Goal: Transaction & Acquisition: Purchase product/service

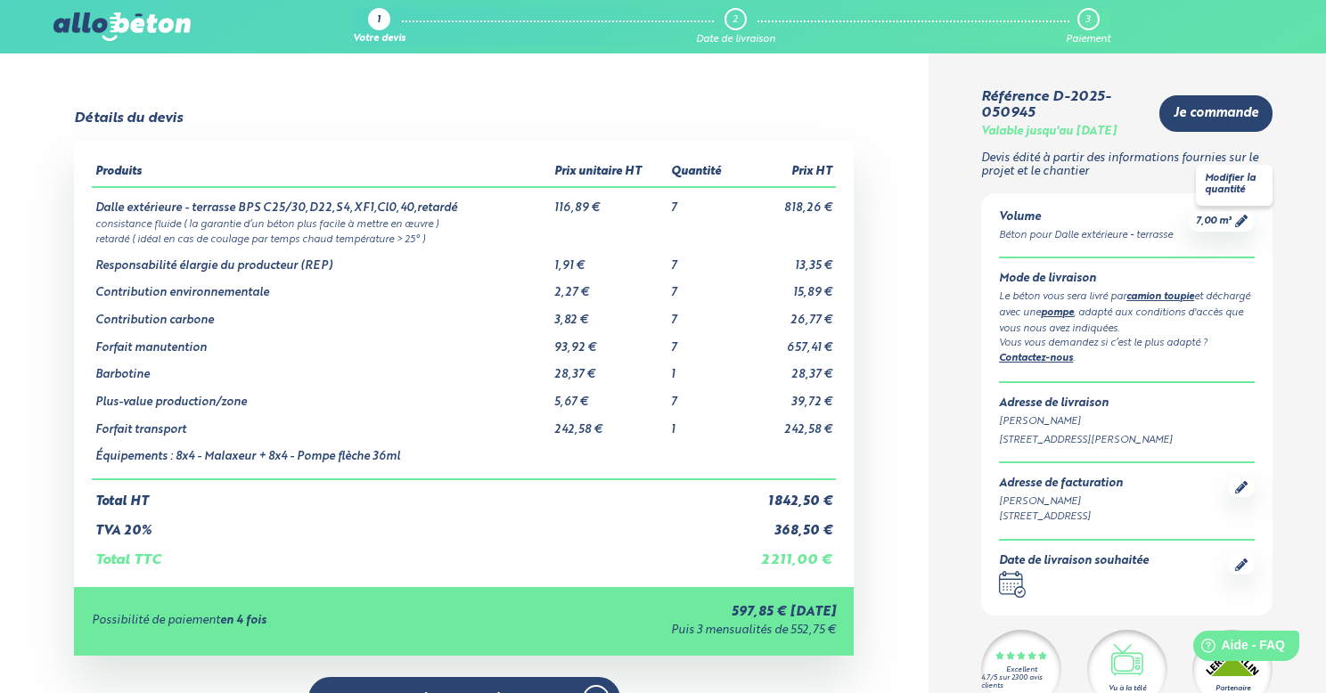
click at [662, 219] on icon at bounding box center [1241, 221] width 12 height 12
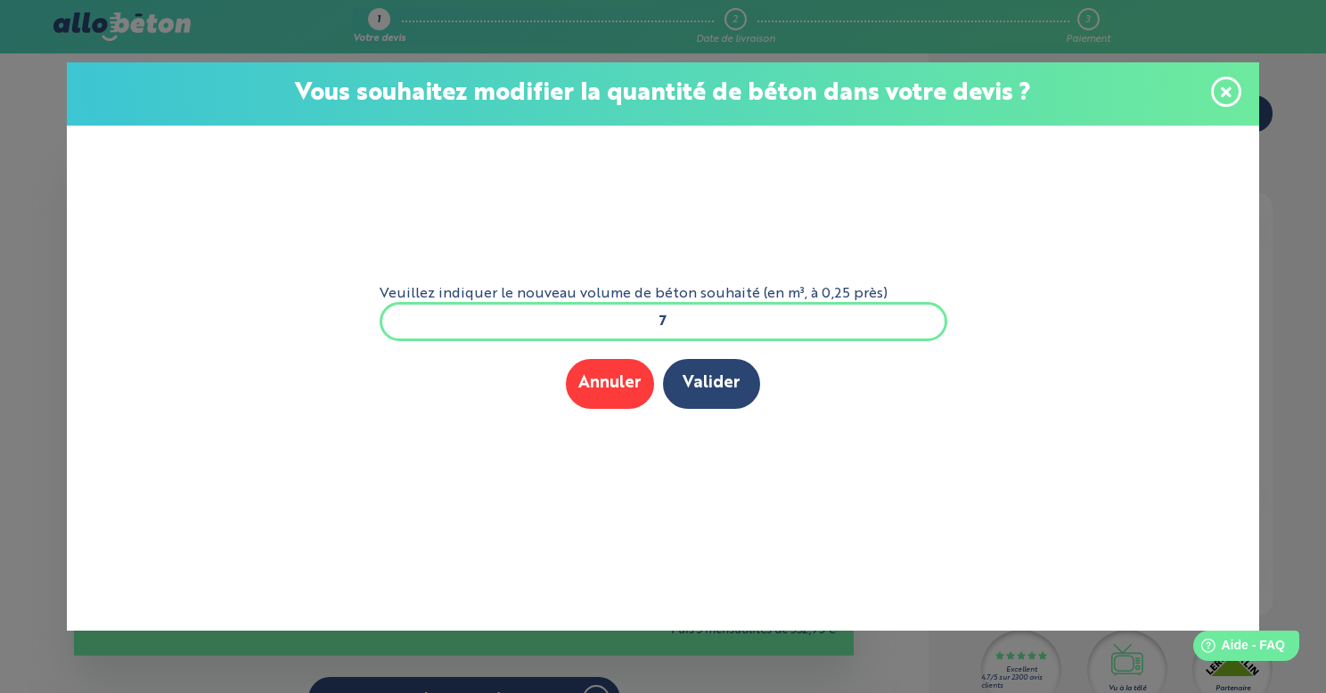
click at [662, 324] on input "7" at bounding box center [664, 321] width 568 height 39
type input "9"
click at [662, 390] on button "Valider" at bounding box center [711, 383] width 97 height 49
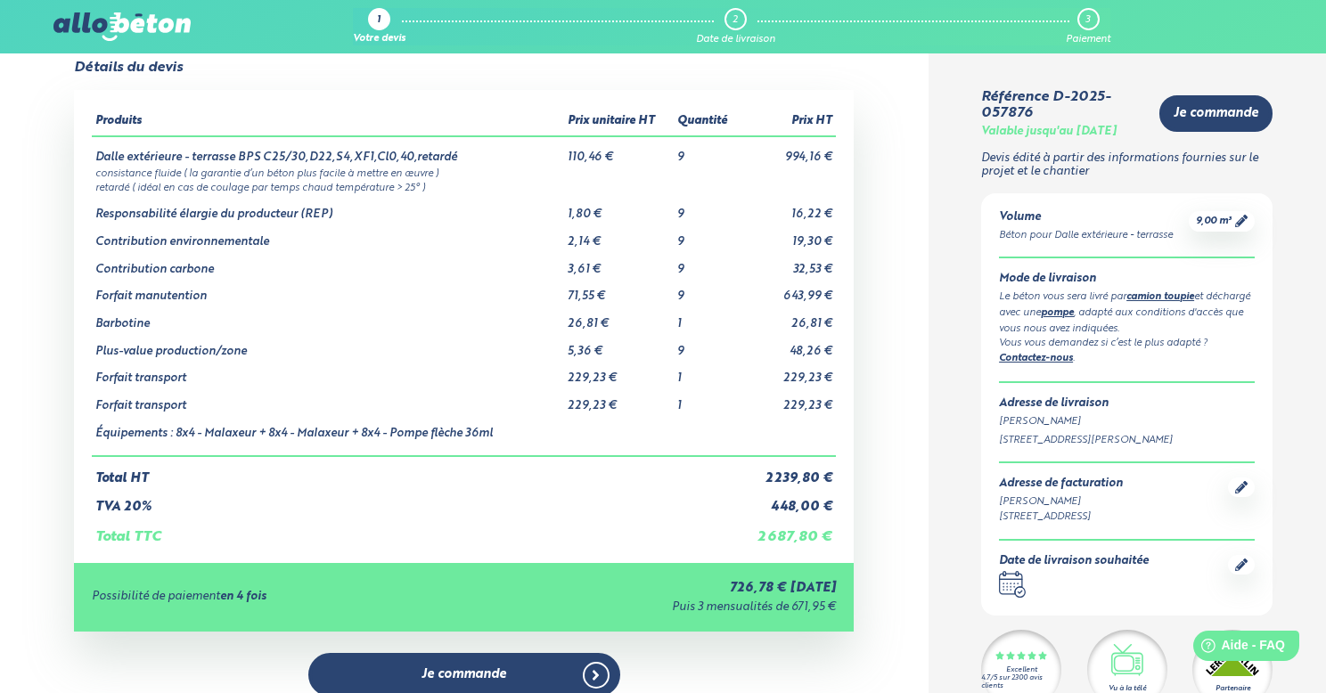
scroll to position [94, 0]
click at [222, 134] on th "Produits" at bounding box center [328, 123] width 472 height 29
click at [1210, 221] on span "9,00 m³" at bounding box center [1214, 221] width 36 height 13
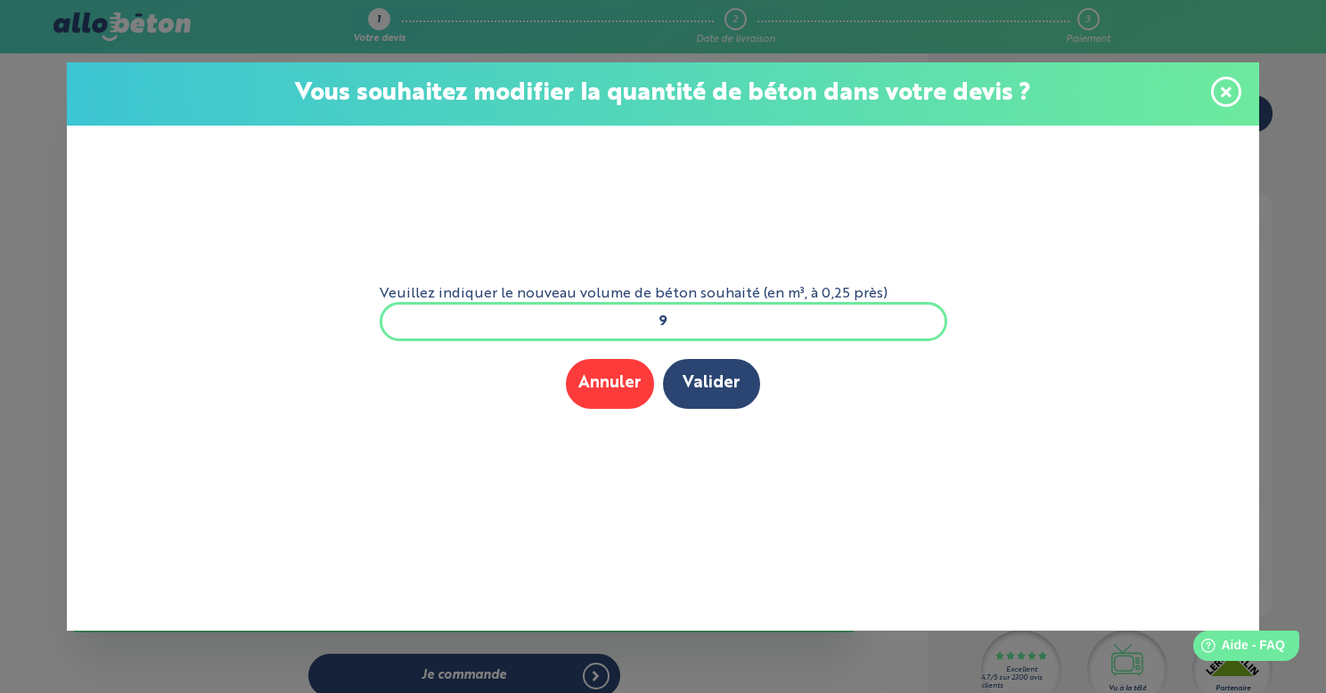
click at [693, 316] on input "9" at bounding box center [664, 321] width 568 height 39
type input "7"
click at [718, 390] on button "Valider" at bounding box center [711, 383] width 97 height 49
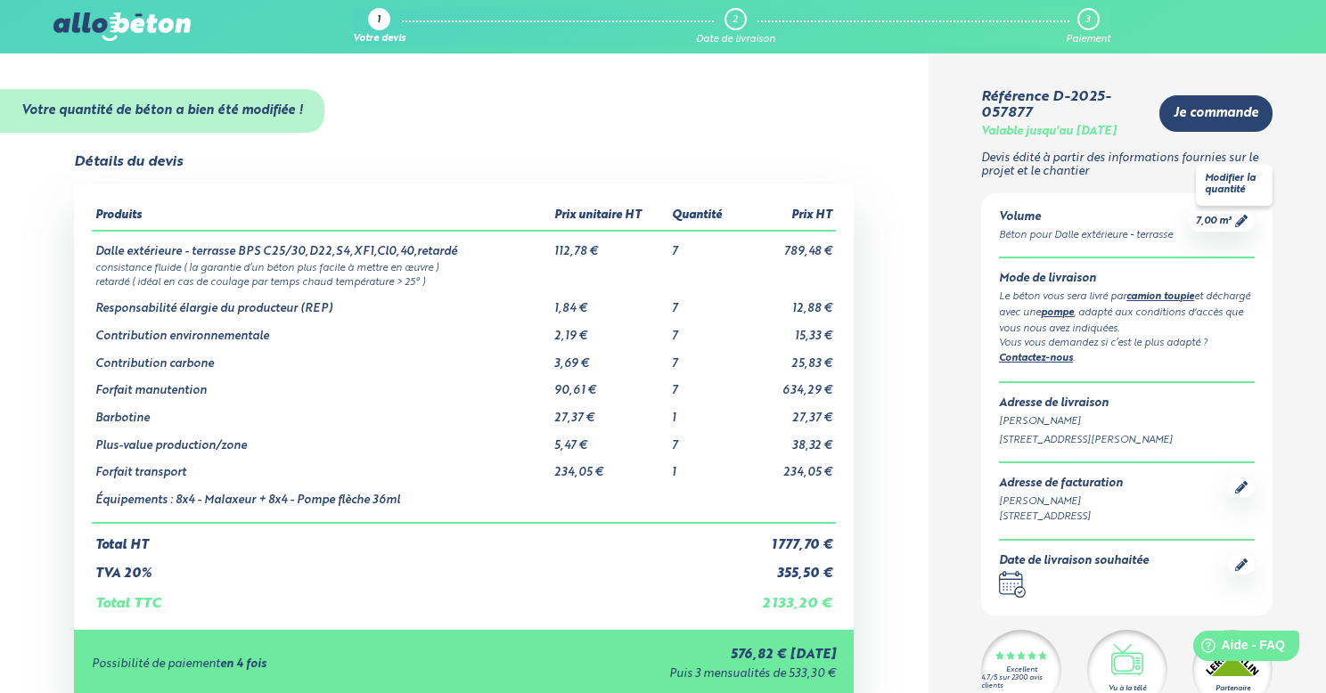
click at [1210, 215] on span "7,00 m³" at bounding box center [1214, 221] width 36 height 13
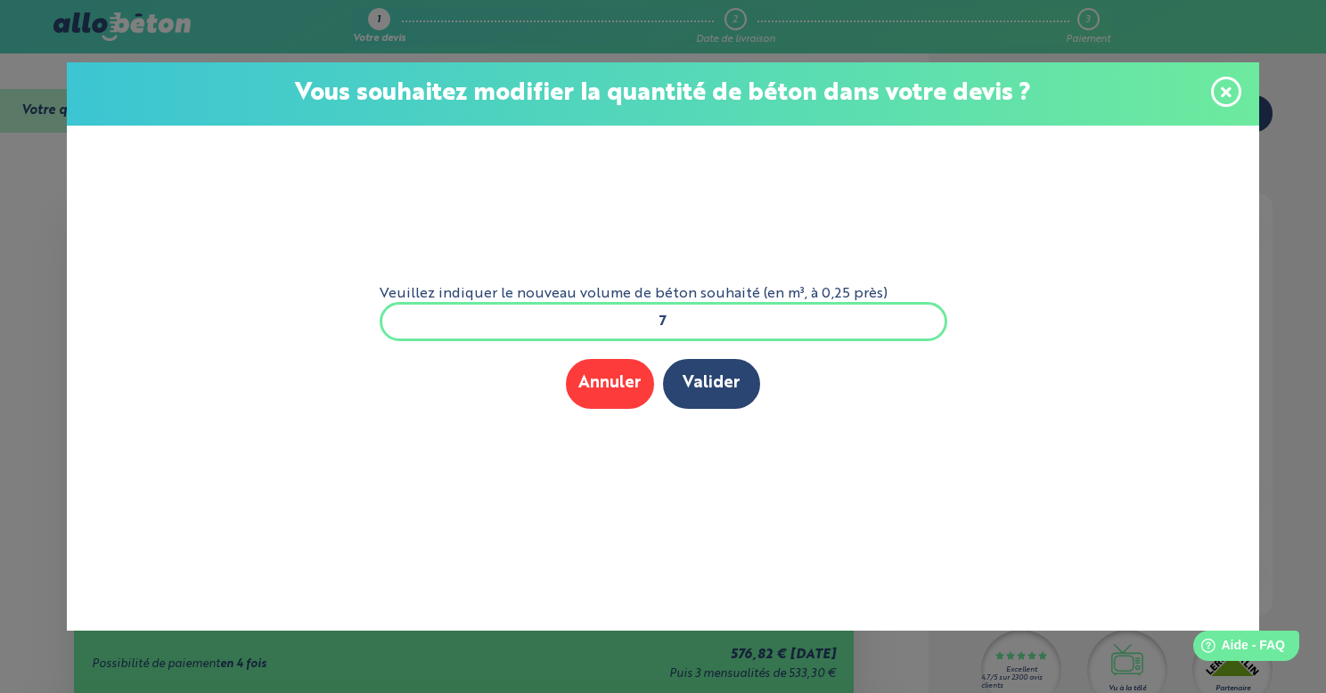
click at [710, 309] on input "7" at bounding box center [664, 321] width 568 height 39
type input "ç"
type input "9"
click at [696, 401] on button "Valider" at bounding box center [711, 383] width 97 height 49
